Goal: Information Seeking & Learning: Learn about a topic

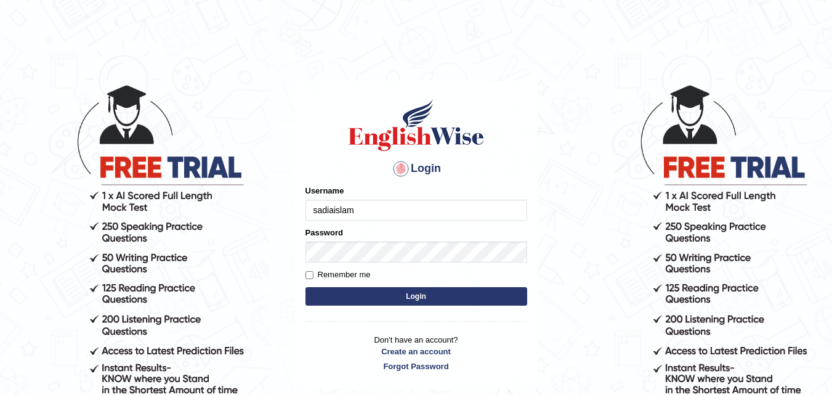
type input "sadiaislam"
click at [355, 296] on button "Login" at bounding box center [416, 296] width 222 height 18
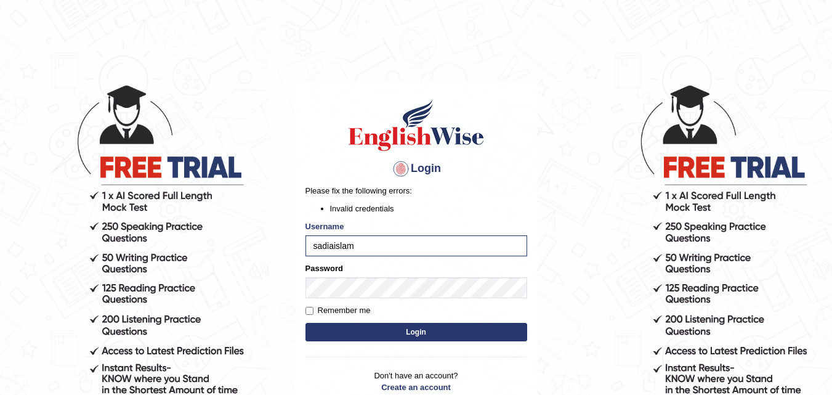
click at [407, 330] on button "Login" at bounding box center [416, 332] width 222 height 18
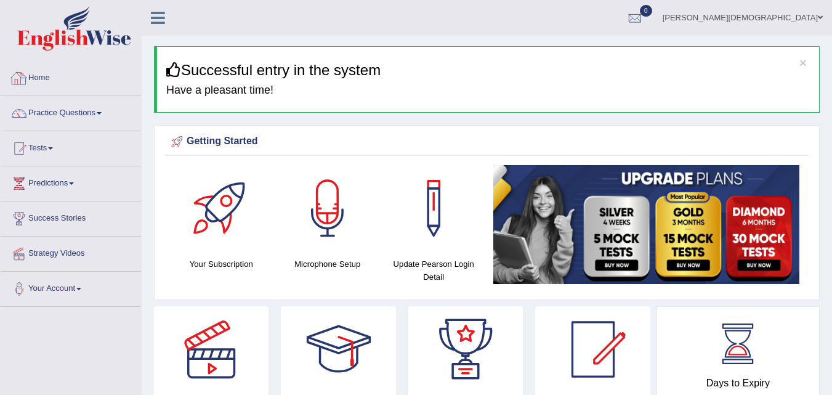
click at [91, 115] on link "Practice Questions" at bounding box center [71, 111] width 140 height 31
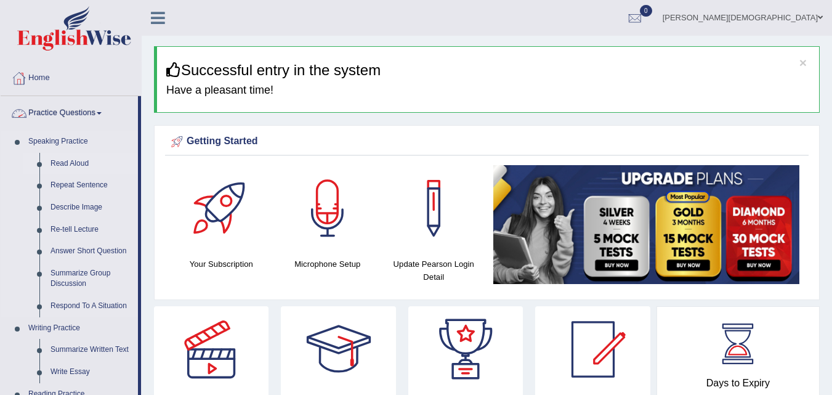
click at [62, 165] on link "Read Aloud" at bounding box center [91, 164] width 93 height 22
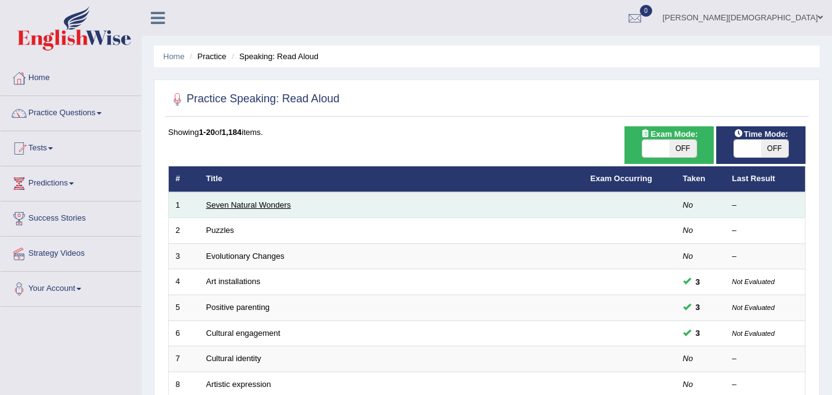
click at [243, 201] on link "Seven Natural Wonders" at bounding box center [248, 204] width 85 height 9
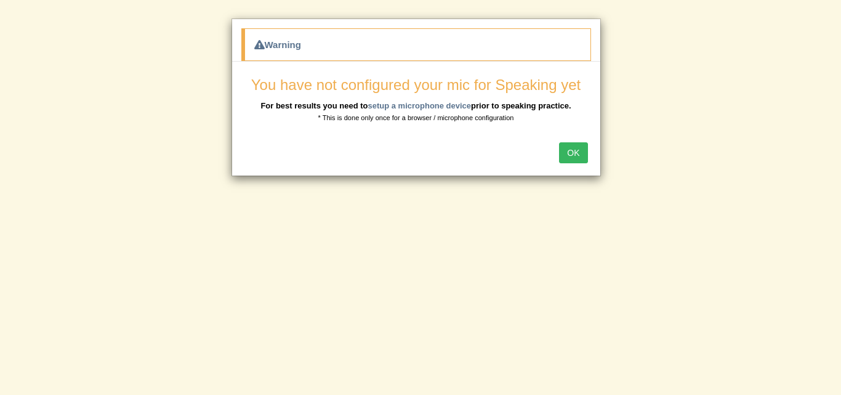
click at [577, 155] on button "OK" at bounding box center [573, 152] width 28 height 21
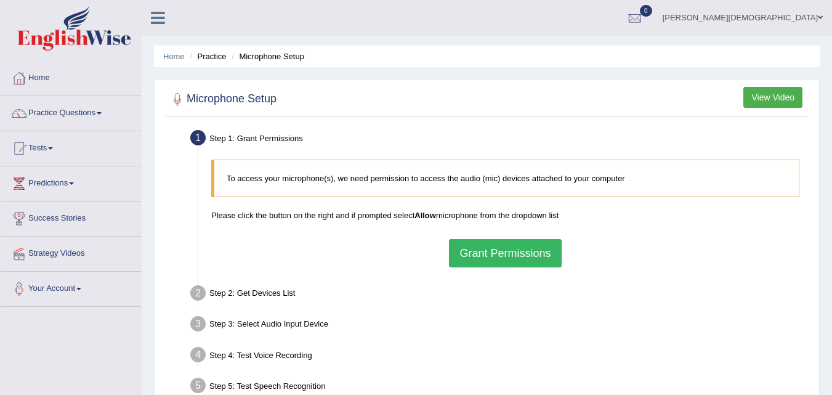
click at [102, 114] on span at bounding box center [99, 113] width 5 height 2
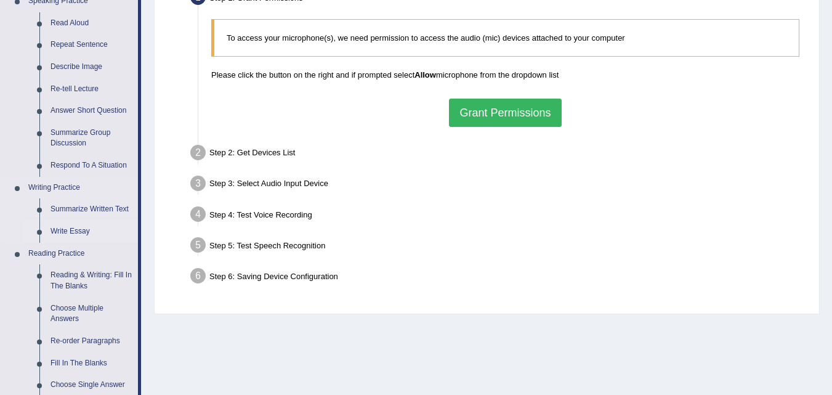
scroll to position [185, 0]
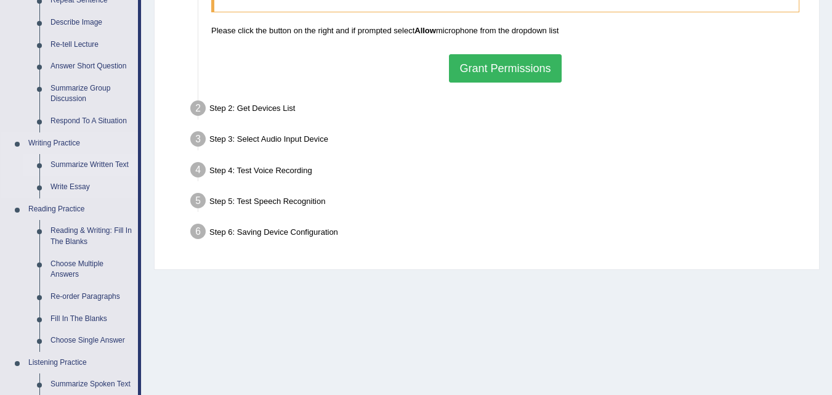
click at [91, 166] on link "Summarize Written Text" at bounding box center [91, 165] width 93 height 22
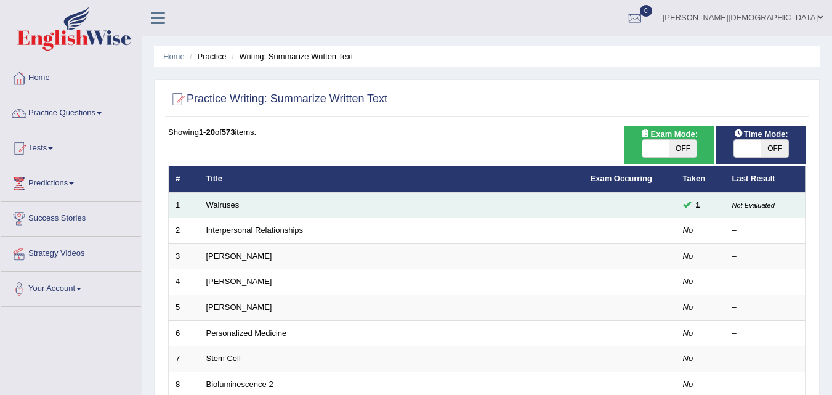
click at [260, 209] on td "Walruses" at bounding box center [391, 205] width 384 height 26
click at [215, 207] on link "Walruses" at bounding box center [222, 204] width 33 height 9
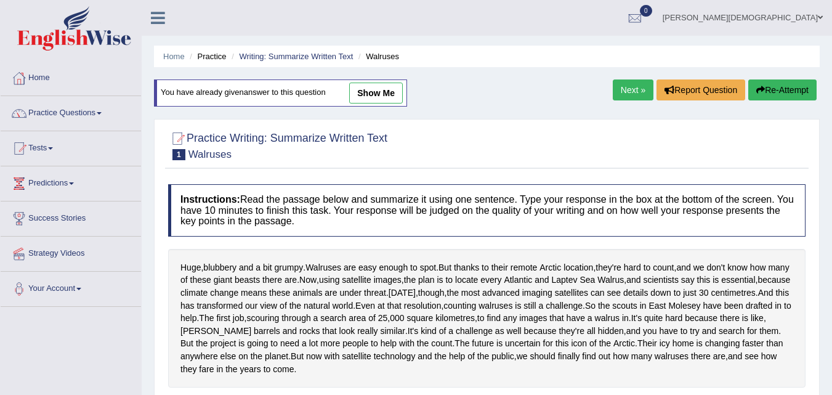
click at [91, 108] on link "Practice Questions" at bounding box center [71, 111] width 140 height 31
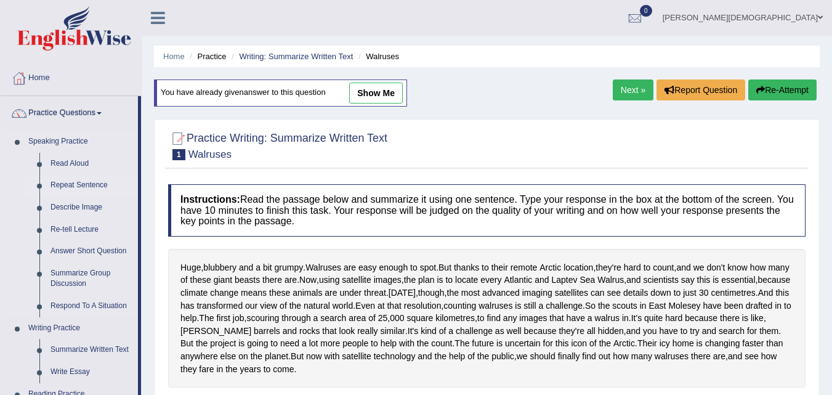
click at [57, 188] on link "Repeat Sentence" at bounding box center [91, 185] width 93 height 22
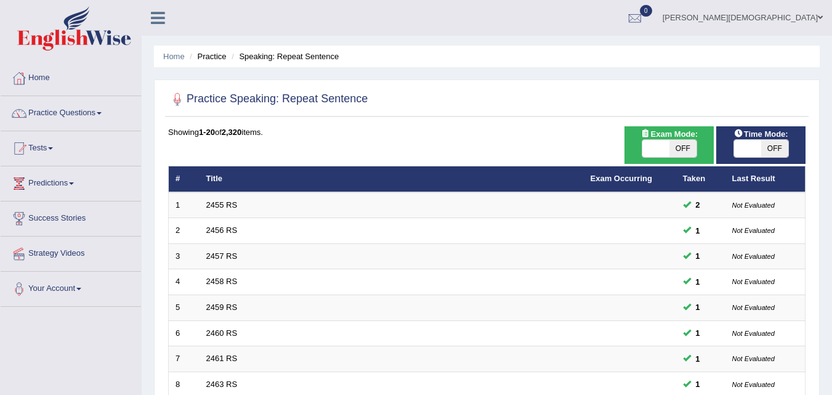
click at [216, 210] on td "2455 RS" at bounding box center [391, 205] width 384 height 26
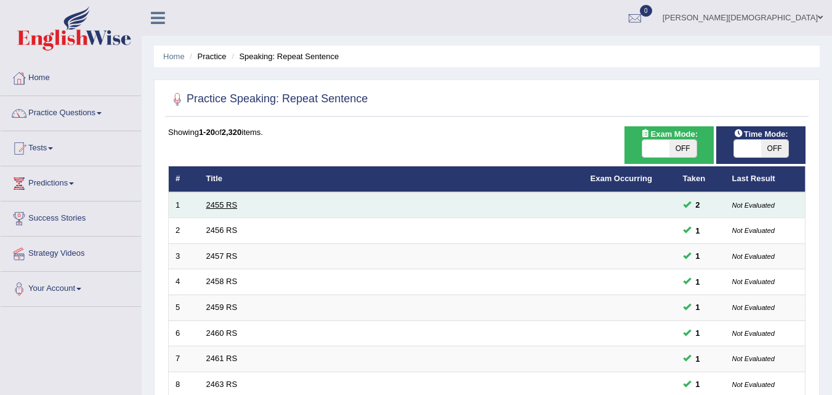
click at [219, 200] on link "2455 RS" at bounding box center [221, 204] width 31 height 9
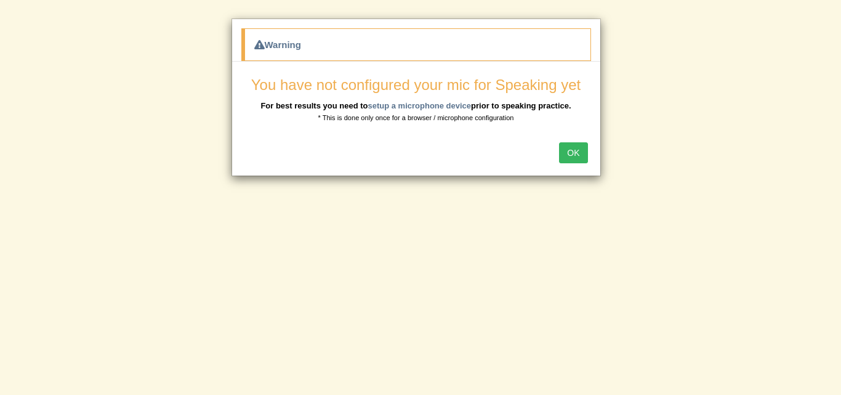
click at [578, 151] on button "OK" at bounding box center [573, 152] width 28 height 21
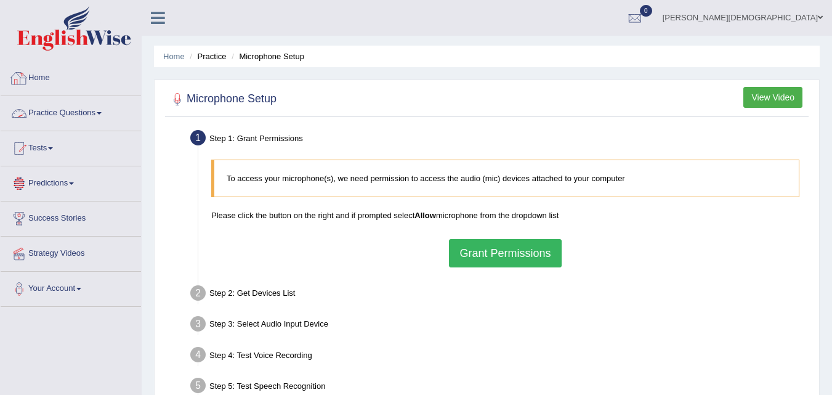
click at [89, 111] on link "Practice Questions" at bounding box center [71, 111] width 140 height 31
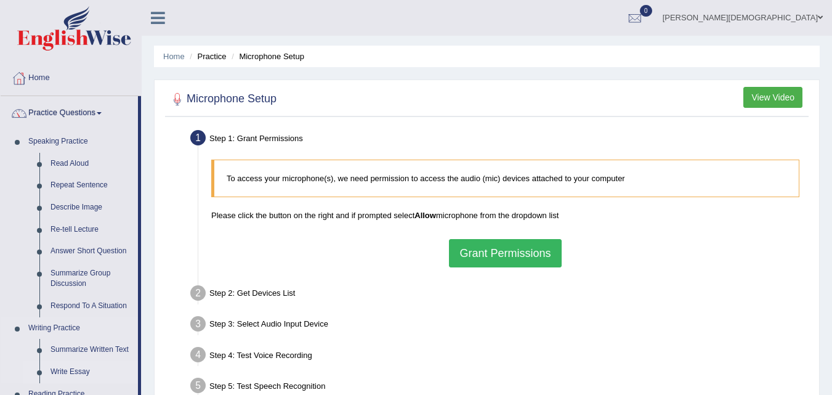
click at [72, 373] on link "Write Essay" at bounding box center [91, 372] width 93 height 22
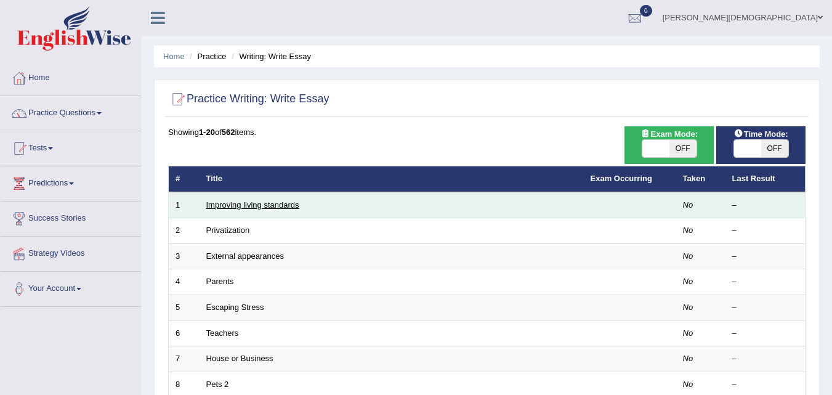
click at [249, 207] on link "Improving living standards" at bounding box center [252, 204] width 93 height 9
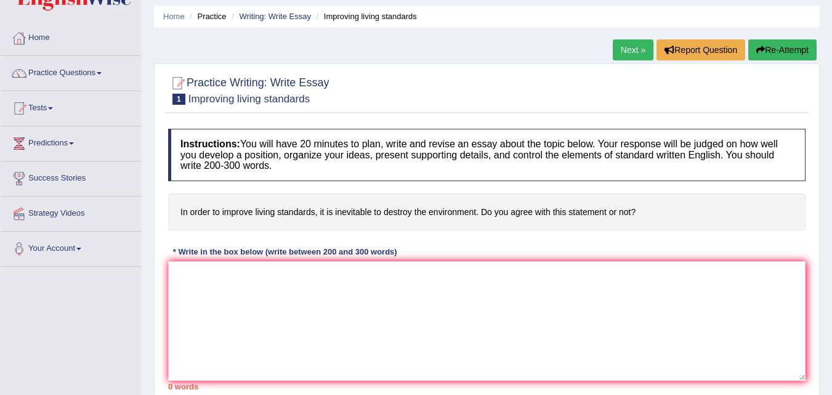
scroll to position [62, 0]
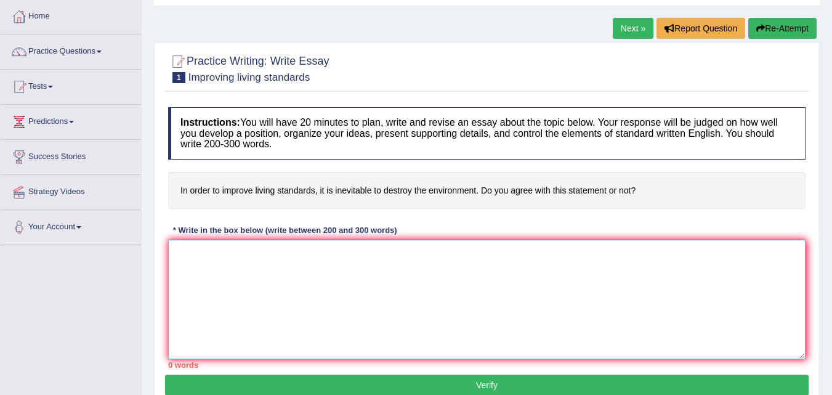
click at [353, 327] on textarea at bounding box center [486, 299] width 637 height 119
type textarea "t"
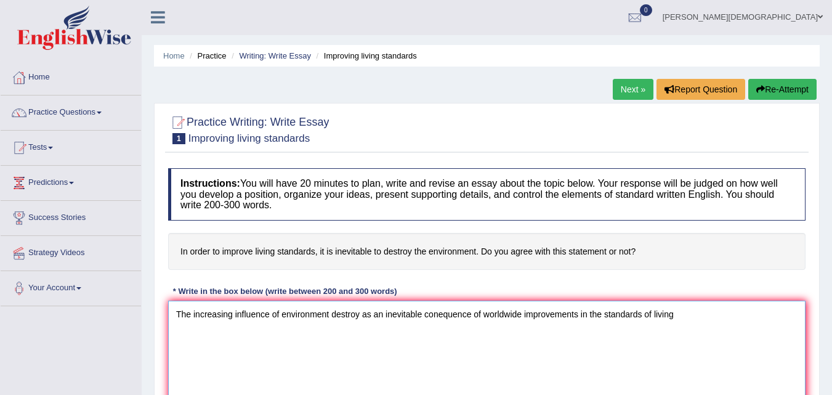
scroll to position [0, 0]
type textarea "The increasing influence of environment destroy as an inevitable conequence of …"
click at [89, 105] on link "Practice Questions" at bounding box center [71, 111] width 140 height 31
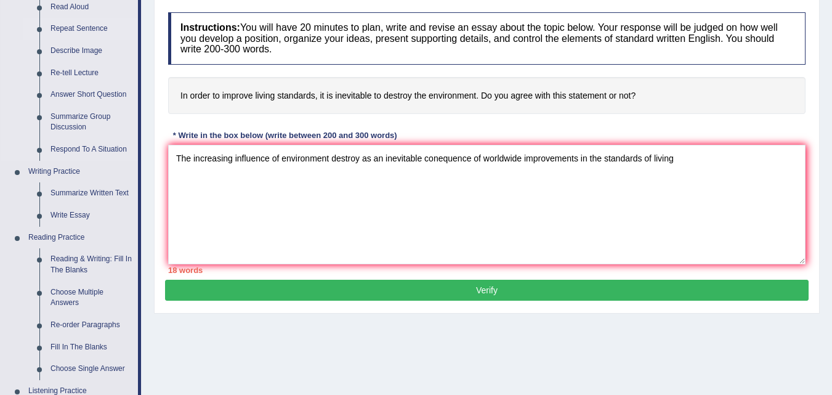
scroll to position [185, 0]
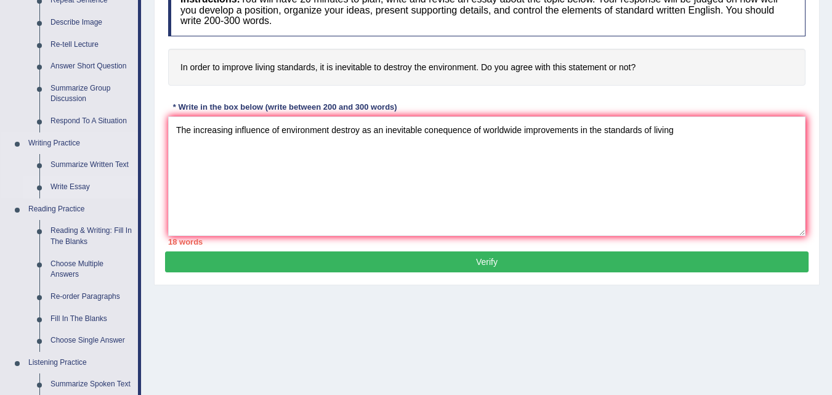
click at [66, 184] on link "Write Essay" at bounding box center [91, 187] width 93 height 22
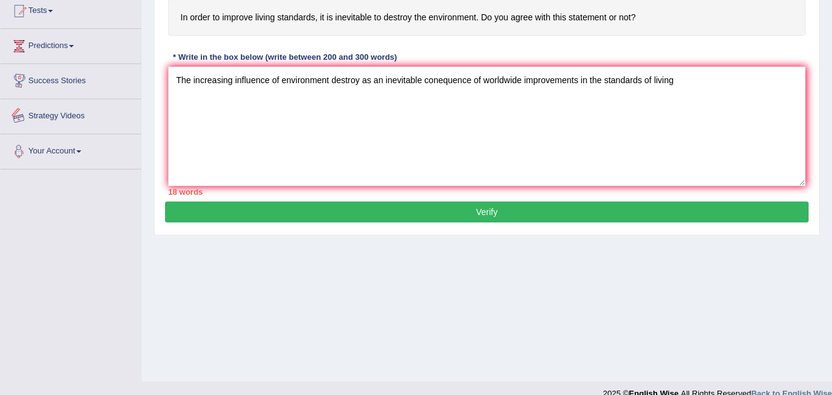
scroll to position [252, 0]
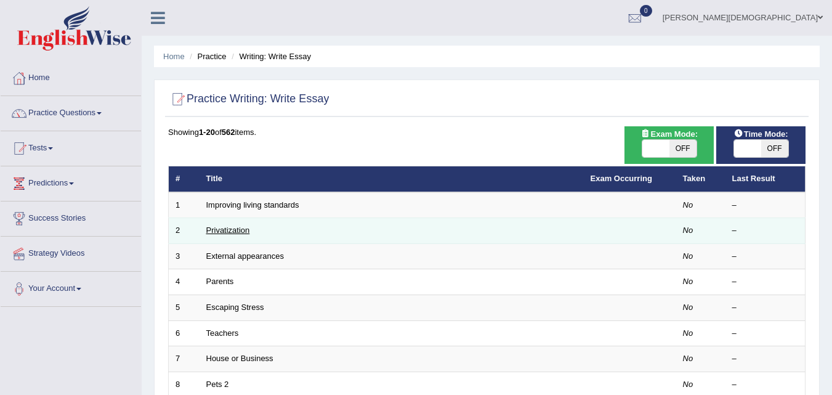
click at [214, 229] on link "Privatization" at bounding box center [228, 229] width 44 height 9
